Goal: Information Seeking & Learning: Compare options

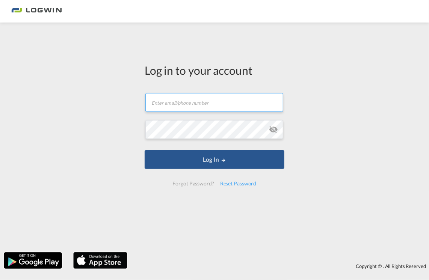
click at [199, 103] on input "text" at bounding box center [214, 102] width 138 height 19
type input "[EMAIL_ADDRESS][PERSON_NAME][DOMAIN_NAME]"
click at [145, 150] on button "Log In" at bounding box center [215, 159] width 140 height 19
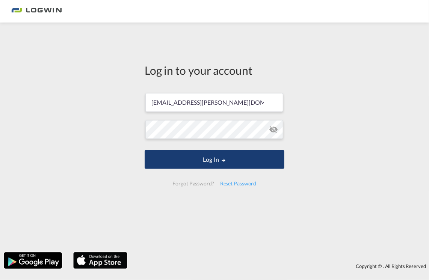
click at [193, 161] on button "Log In" at bounding box center [215, 159] width 140 height 19
